Goal: Use online tool/utility: Utilize a website feature to perform a specific function

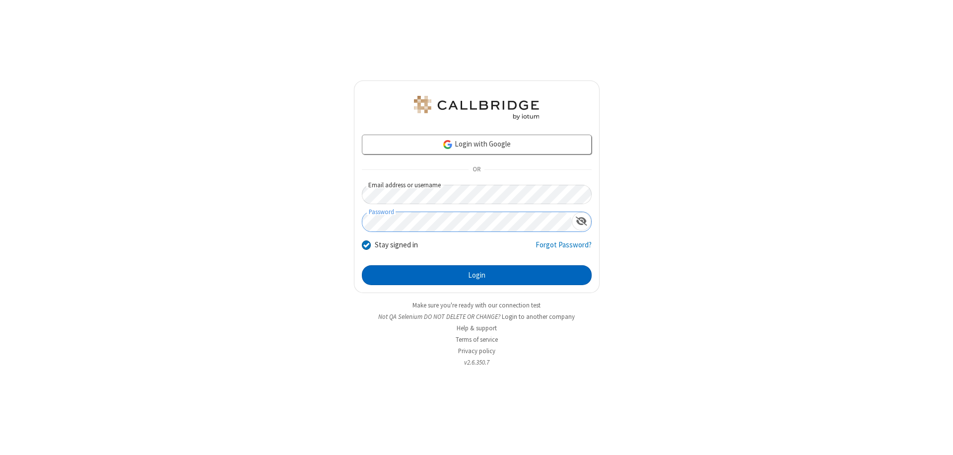
click at [477, 275] on button "Login" at bounding box center [477, 275] width 230 height 20
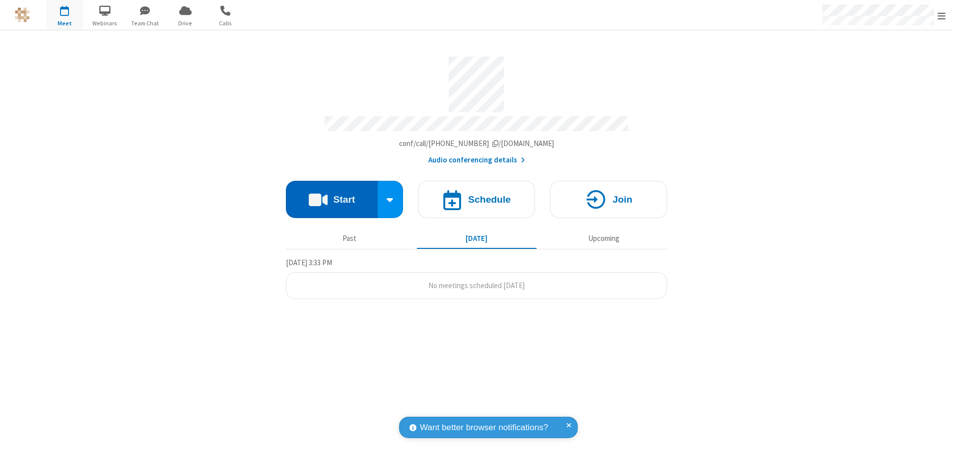
click at [332, 195] on button "Start" at bounding box center [332, 199] width 92 height 37
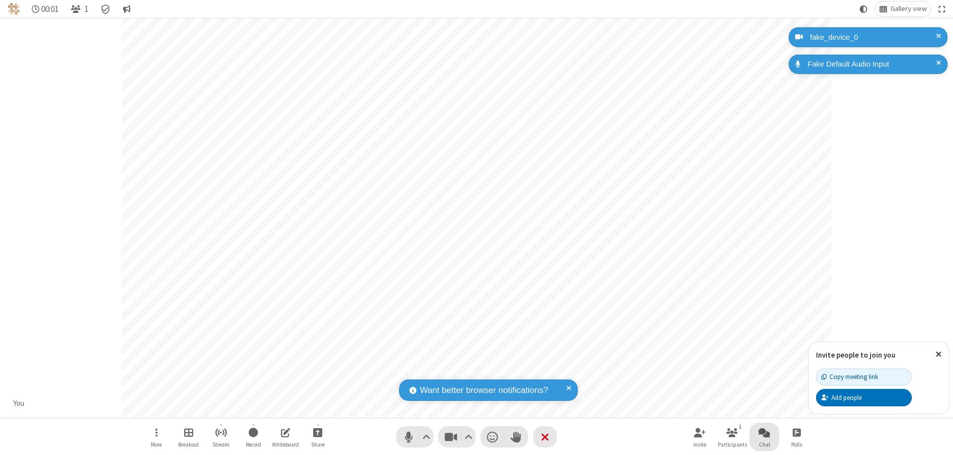
click at [764, 432] on span "Open chat" at bounding box center [764, 432] width 12 height 12
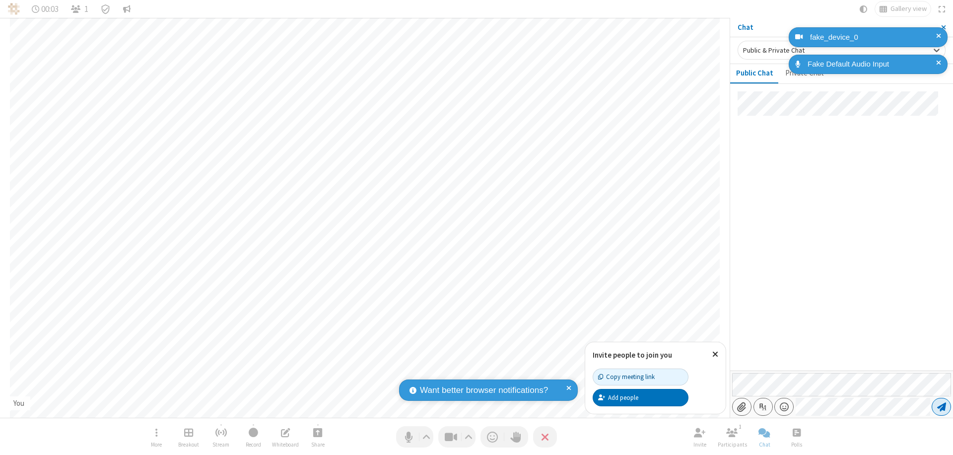
click at [941, 407] on span "Send message" at bounding box center [941, 407] width 9 height 10
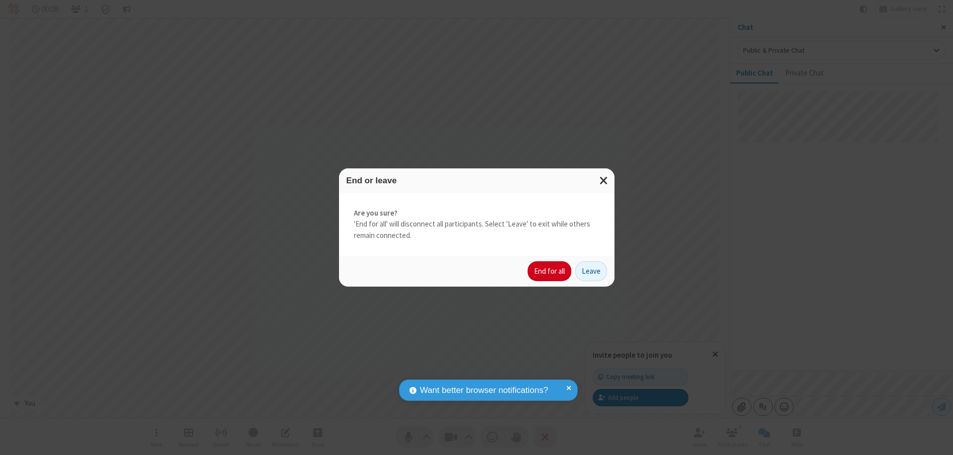
click at [550, 271] on button "End for all" at bounding box center [550, 271] width 44 height 20
